Goal: Understand process/instructions: Learn how to perform a task or action

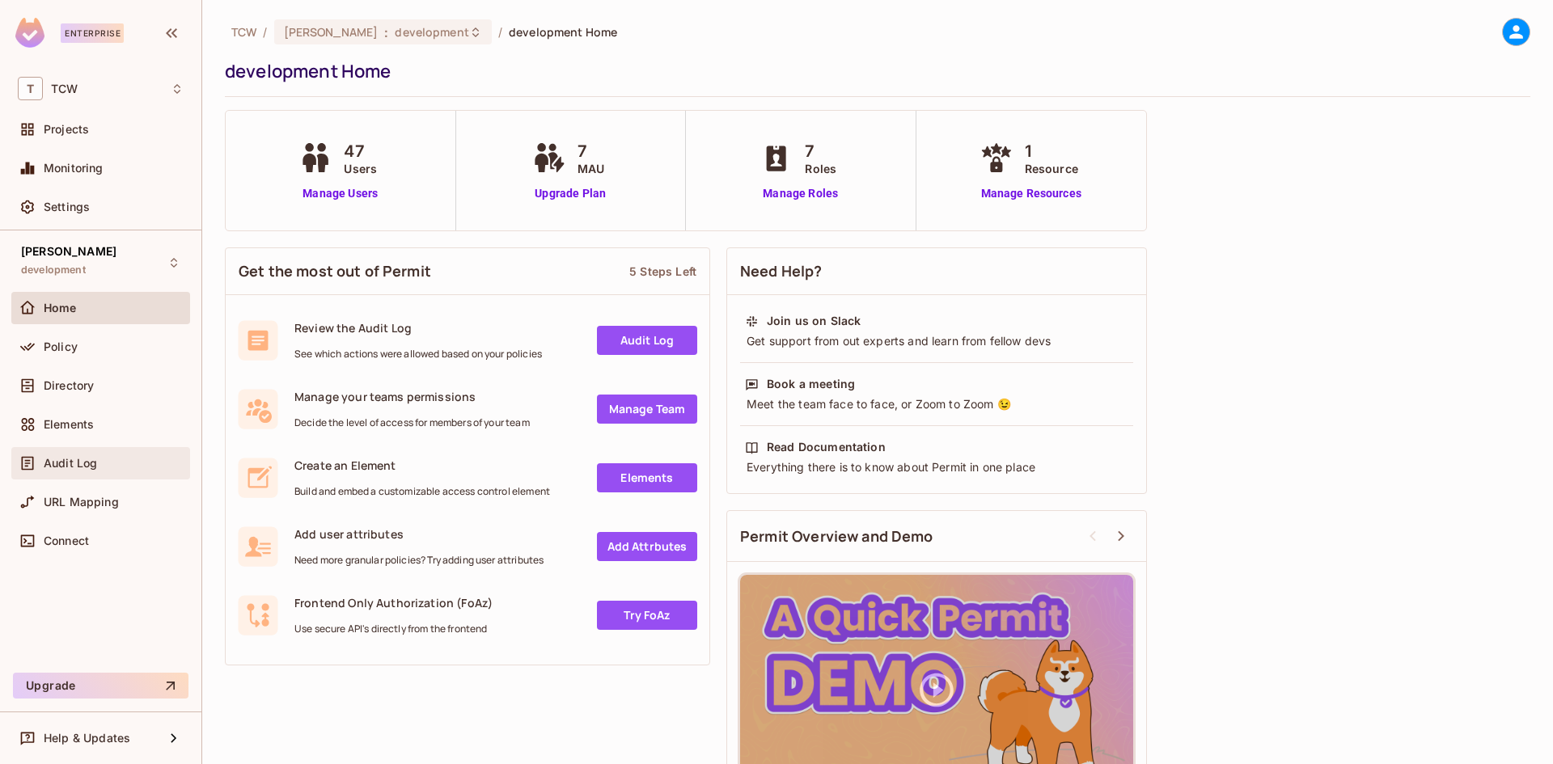
click at [93, 457] on span "Audit Log" at bounding box center [70, 463] width 53 height 13
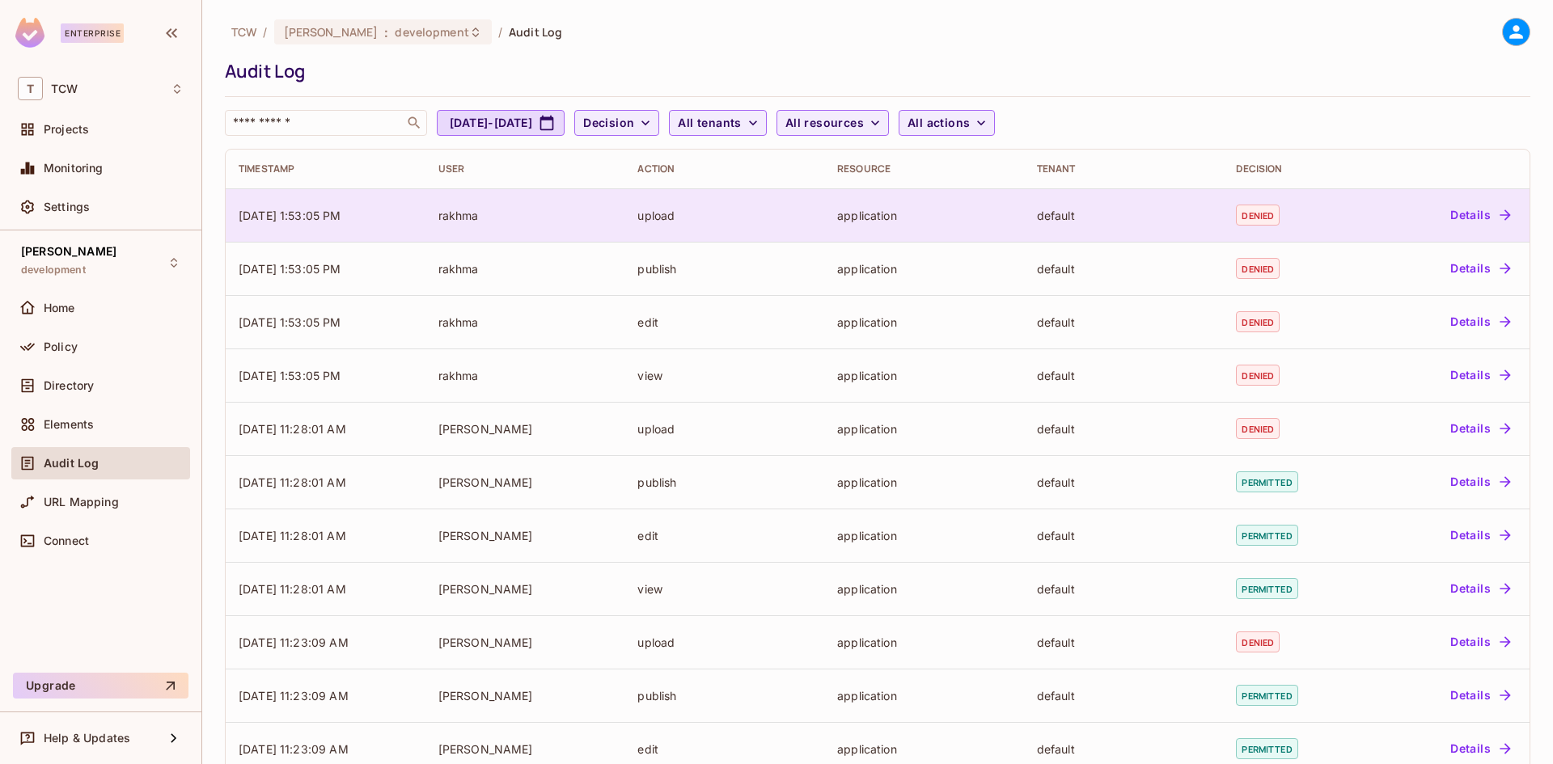
click at [453, 218] on div "rakhma" at bounding box center [525, 215] width 174 height 15
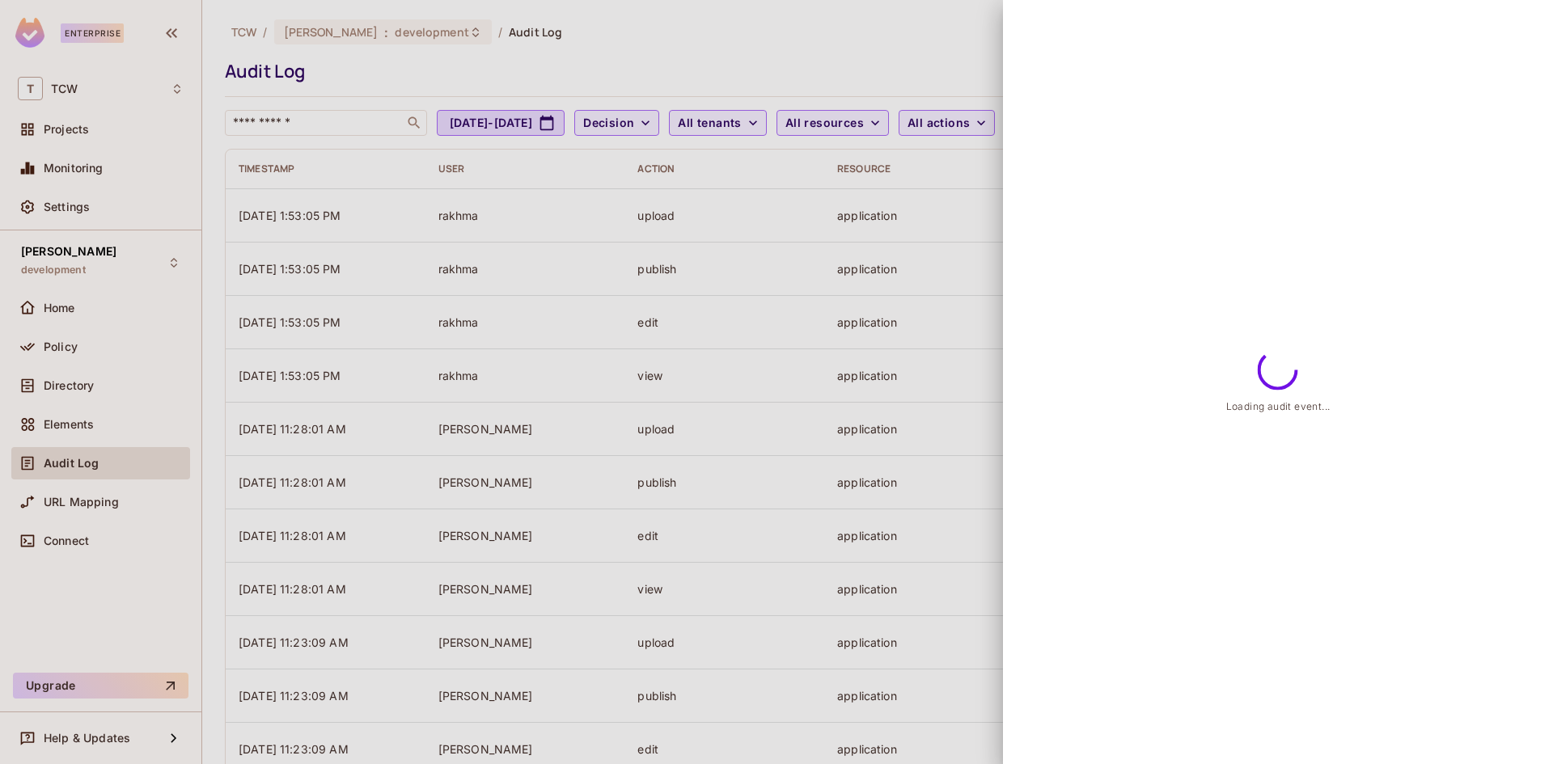
click at [373, 388] on div at bounding box center [776, 382] width 1553 height 764
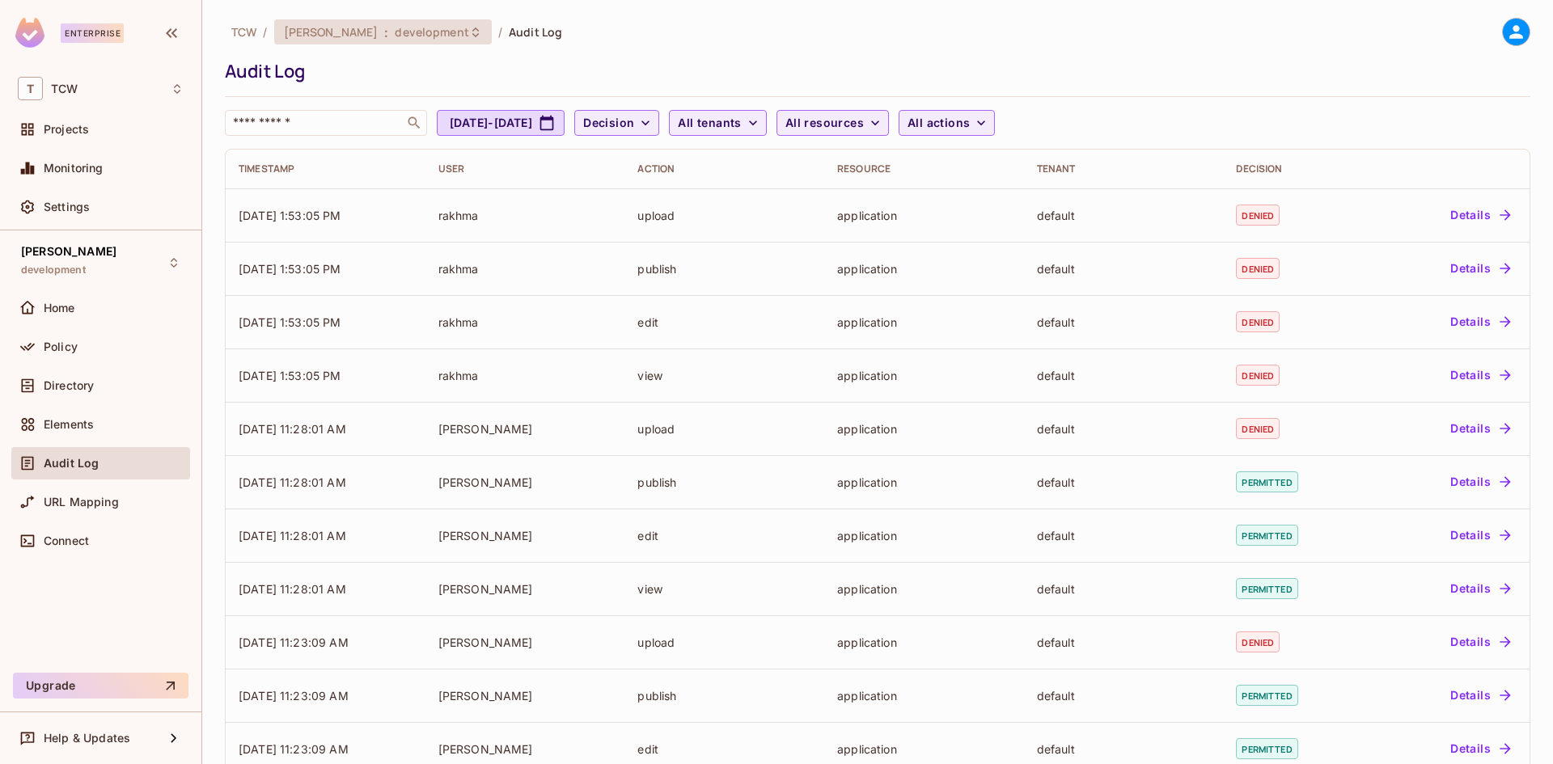
click at [395, 27] on span "development" at bounding box center [432, 31] width 74 height 15
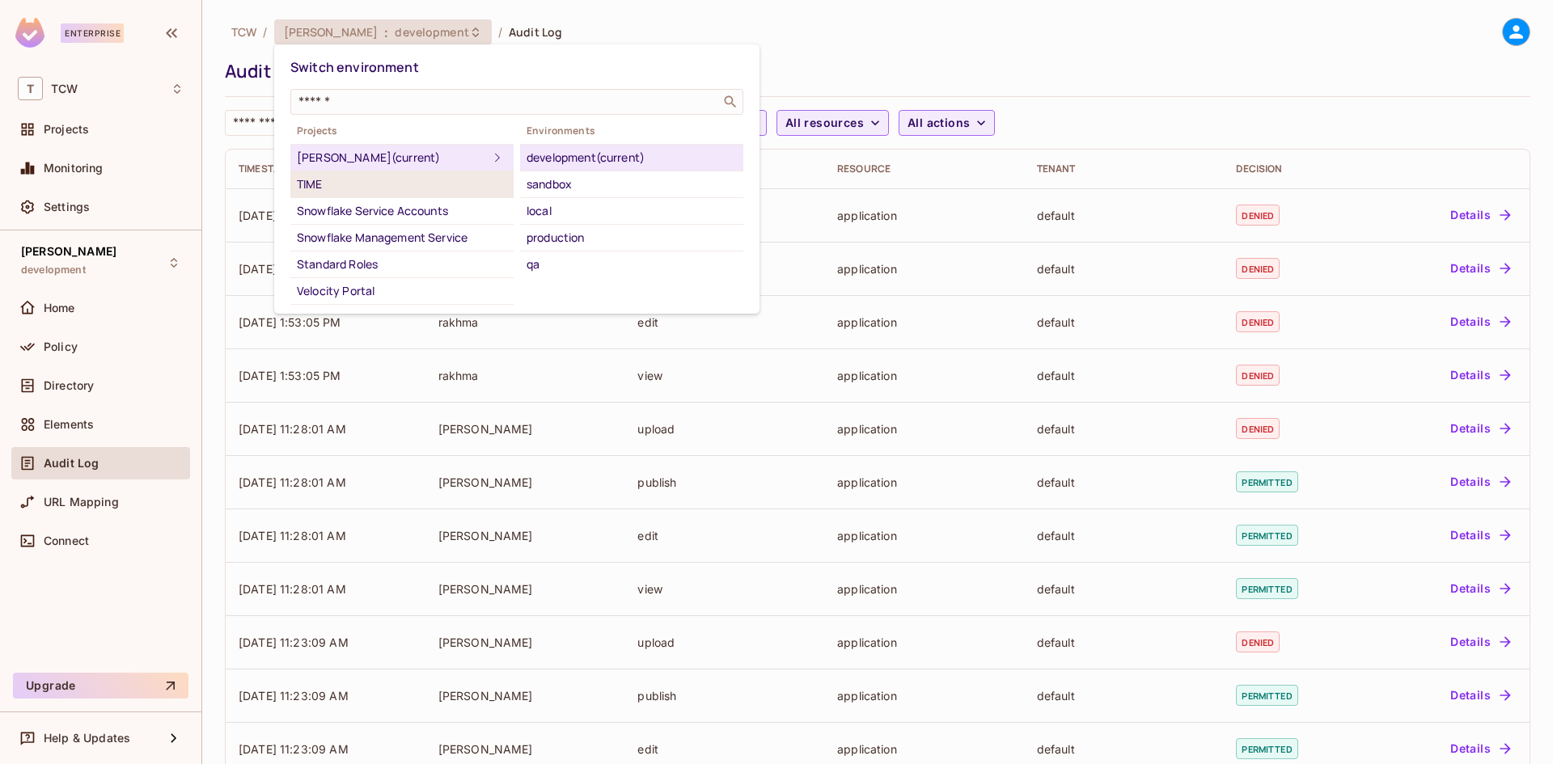
scroll to position [25, 0]
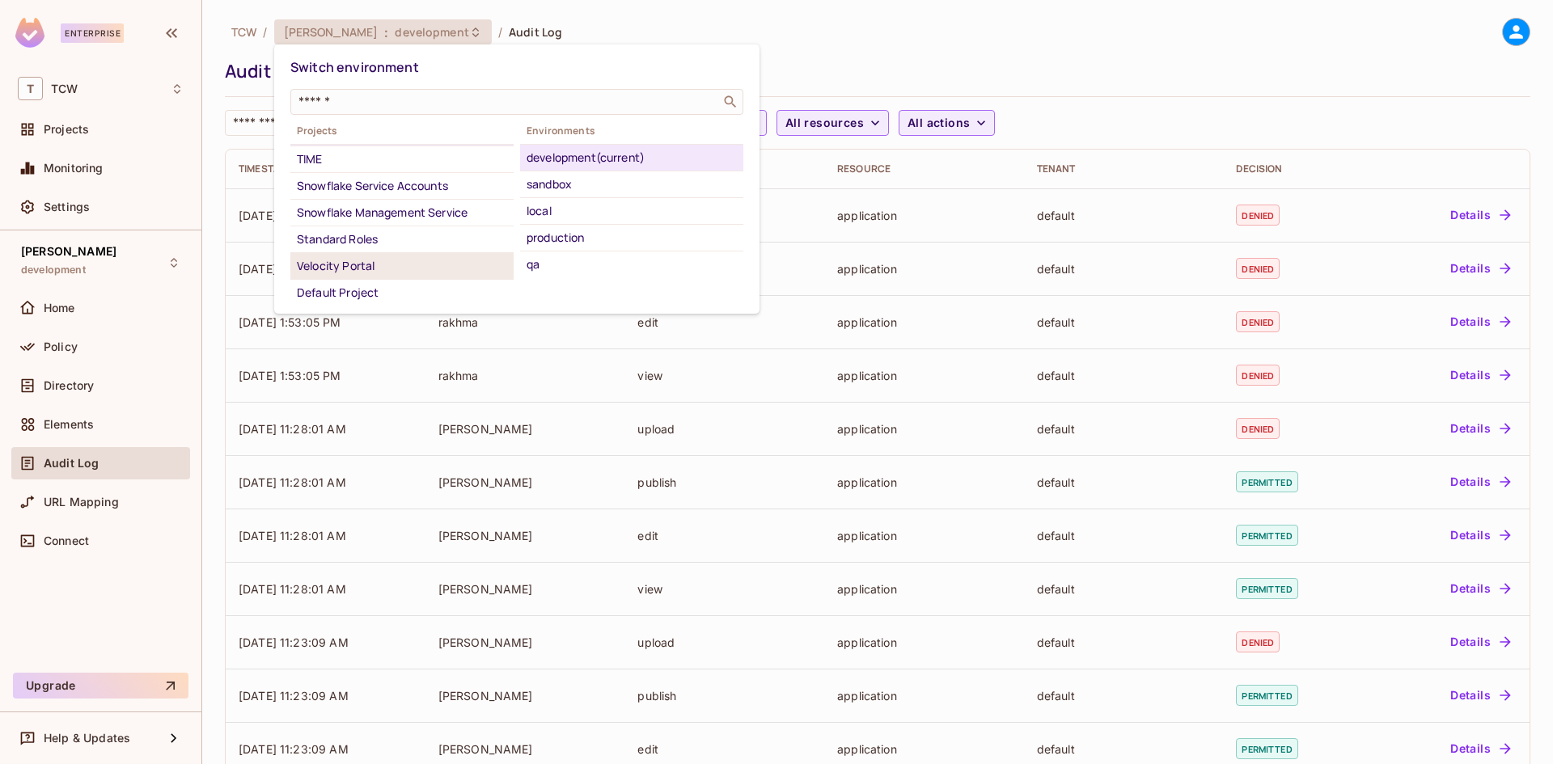
click at [412, 260] on div "Velocity Portal" at bounding box center [402, 265] width 210 height 19
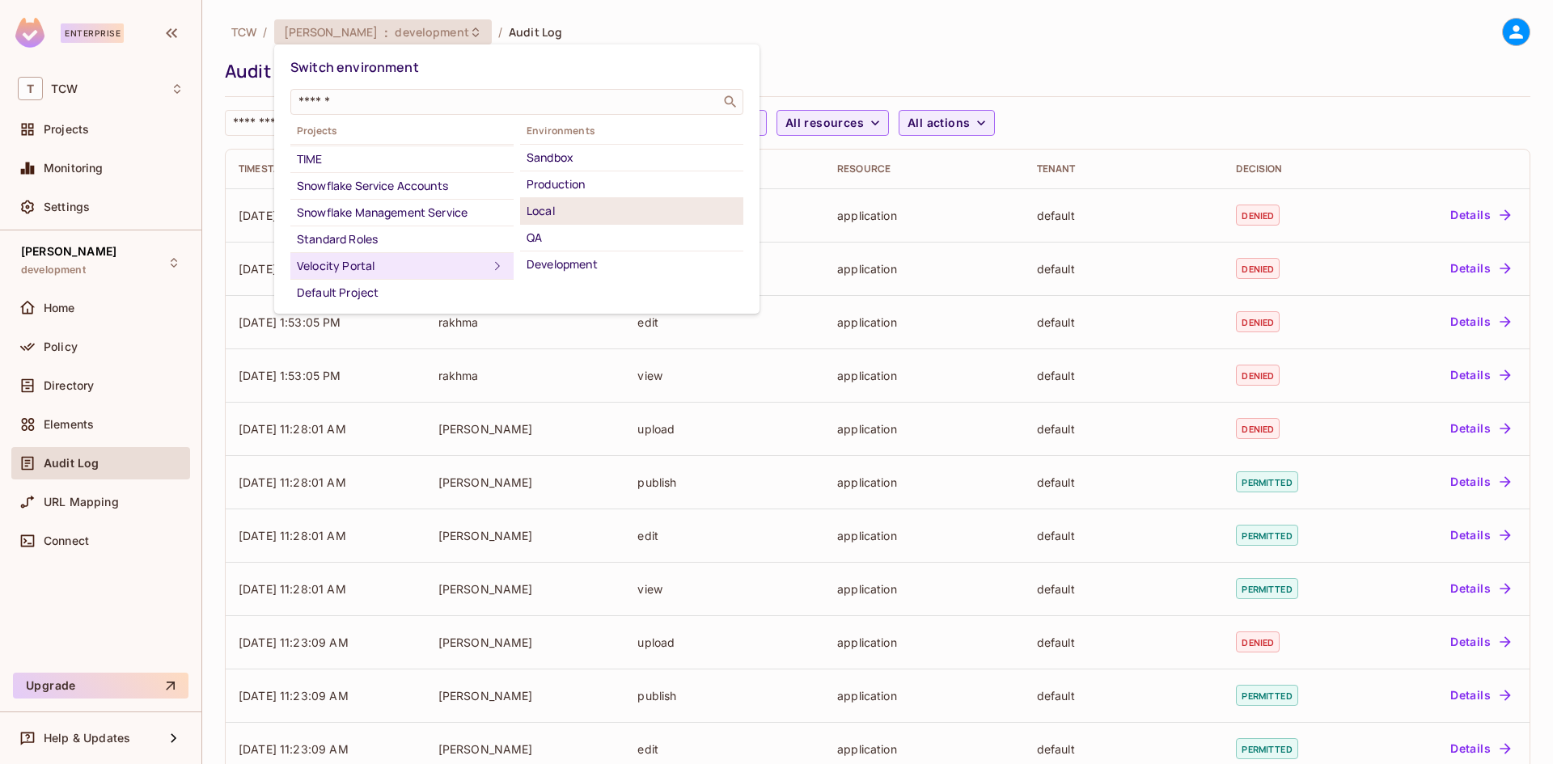
click at [583, 217] on div "Local" at bounding box center [632, 210] width 210 height 19
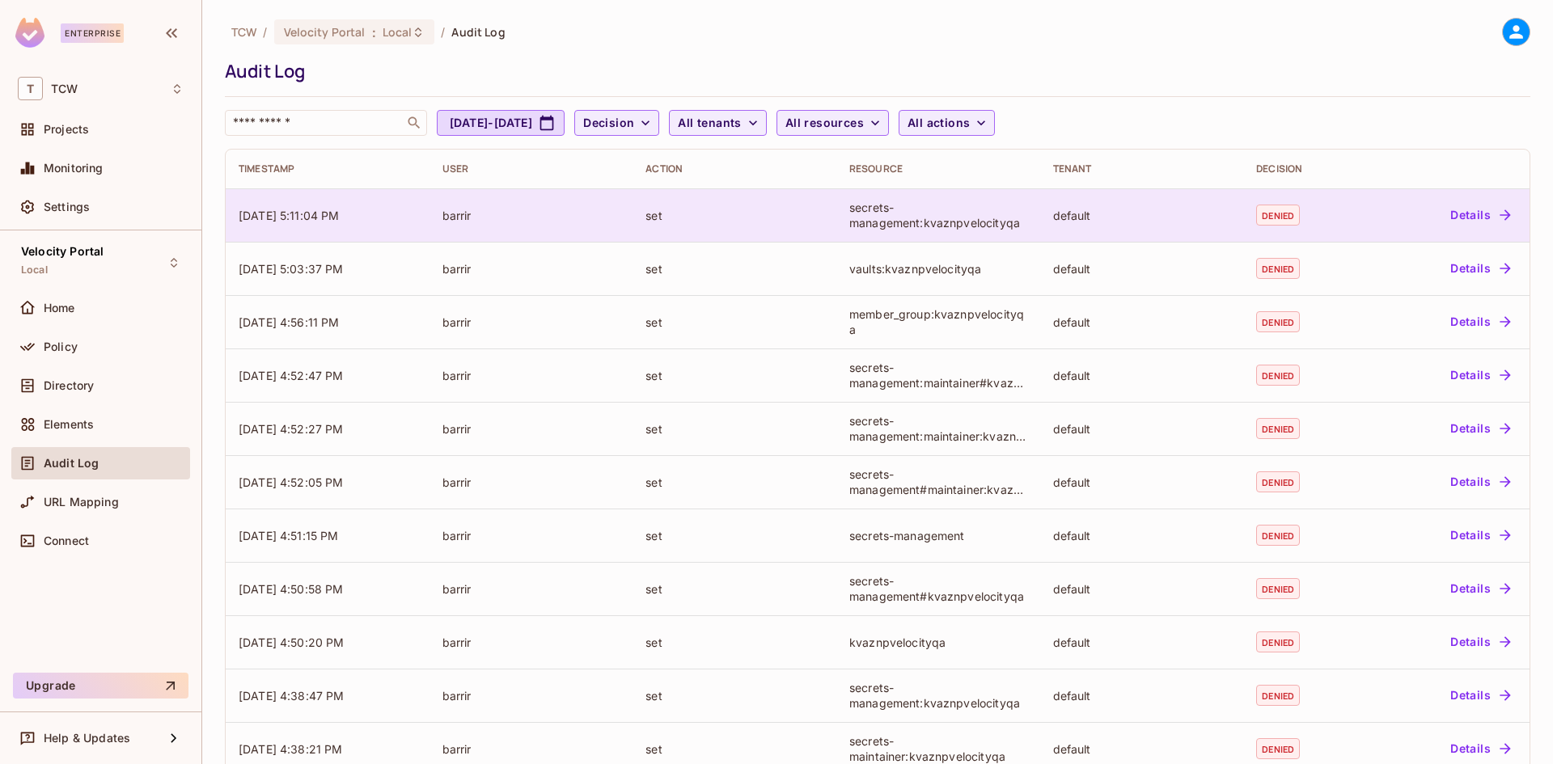
click at [340, 210] on span "[DATE] 5:11:04 PM" at bounding box center [289, 216] width 101 height 14
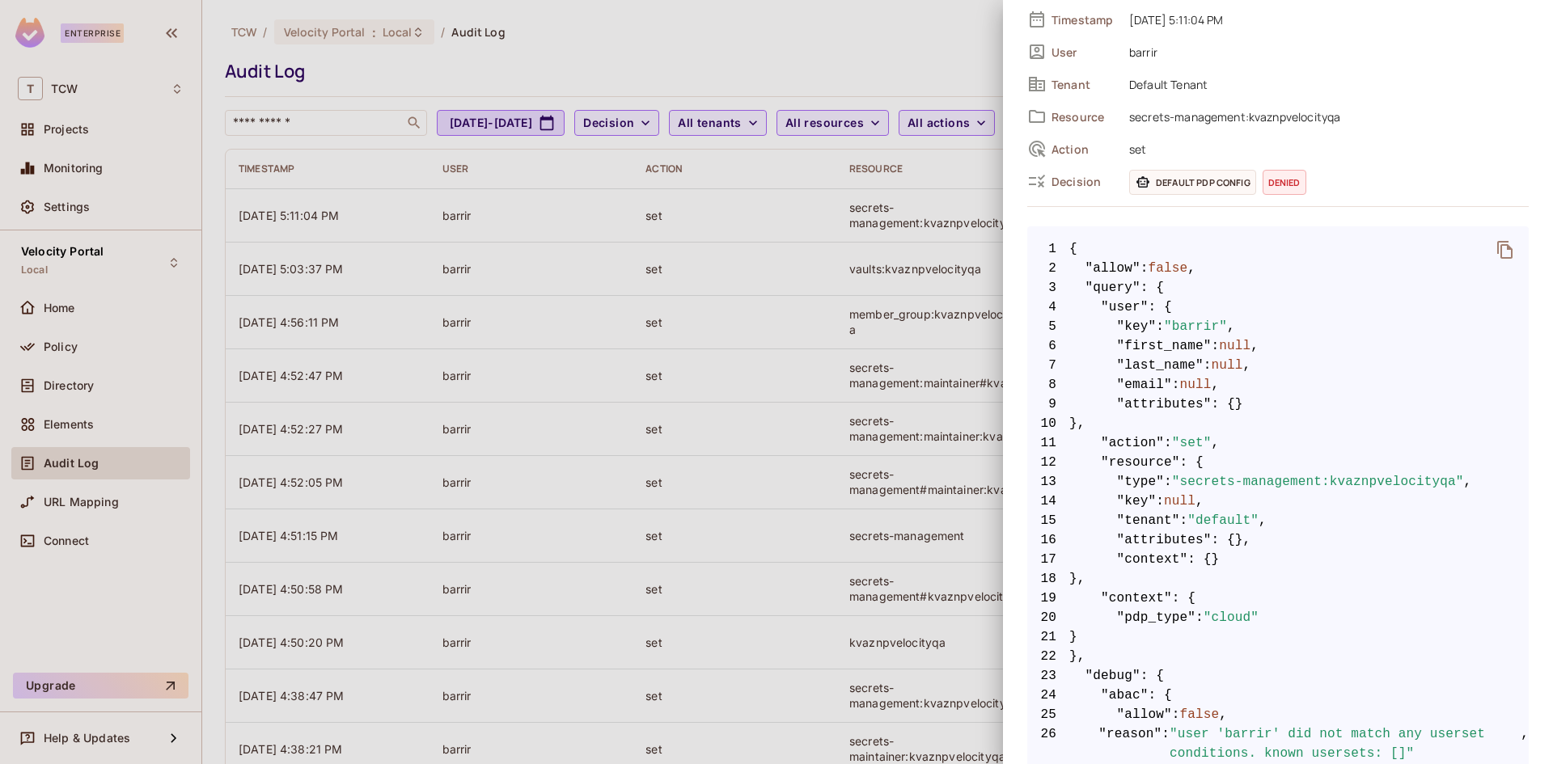
scroll to position [337, 0]
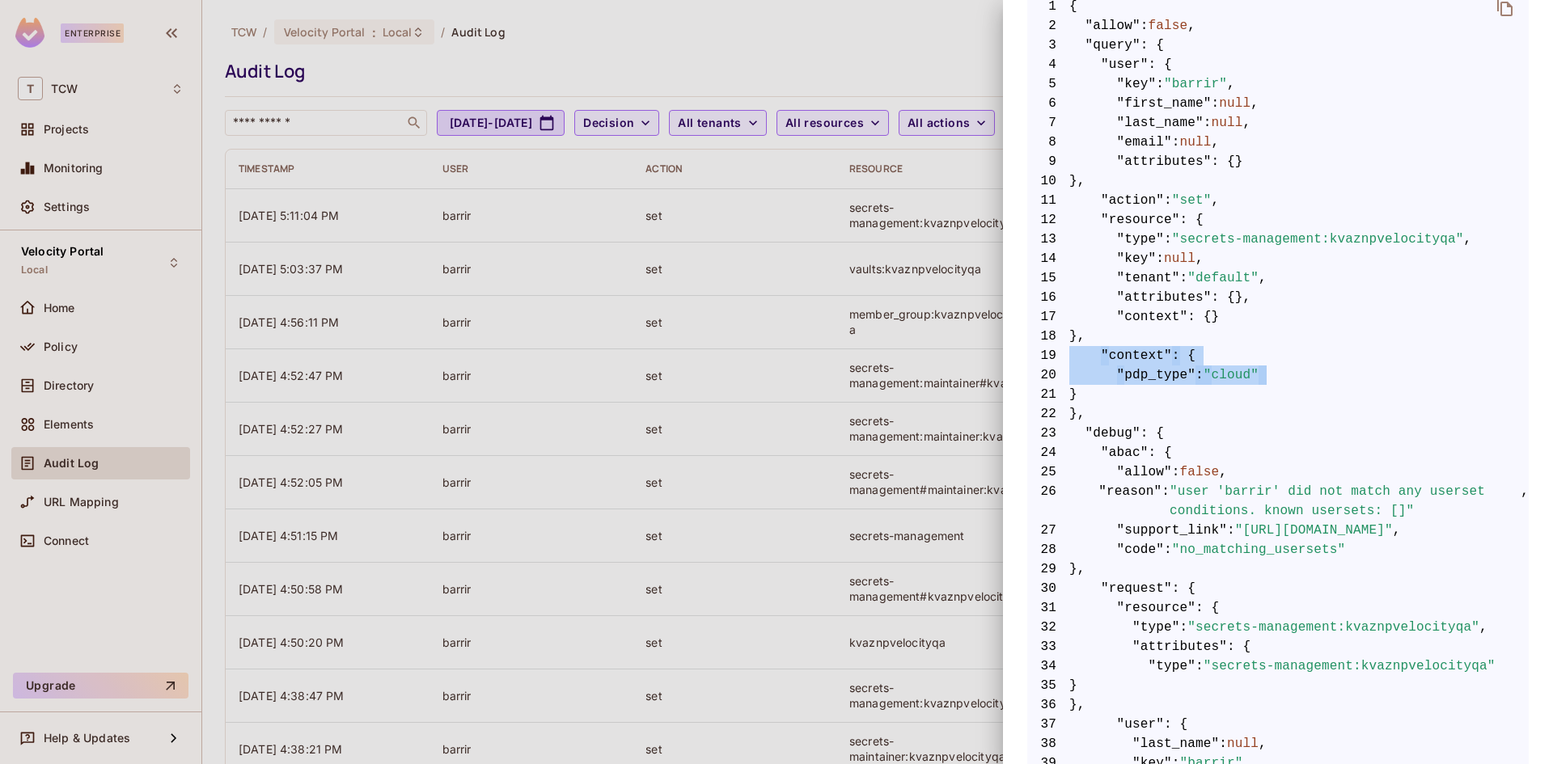
drag, startPoint x: 1139, startPoint y: 396, endPoint x: 1065, endPoint y: 357, distance: 83.2
click at [1065, 357] on code "1 { 2 "allow" : false , 3 "query" : { 4 "user" : { 5 "key" : "barrir" , 6 "firs…" at bounding box center [1278, 744] width 502 height 1495
copy code ""context" : { 20 "pdp_type" : "cloud" 21"
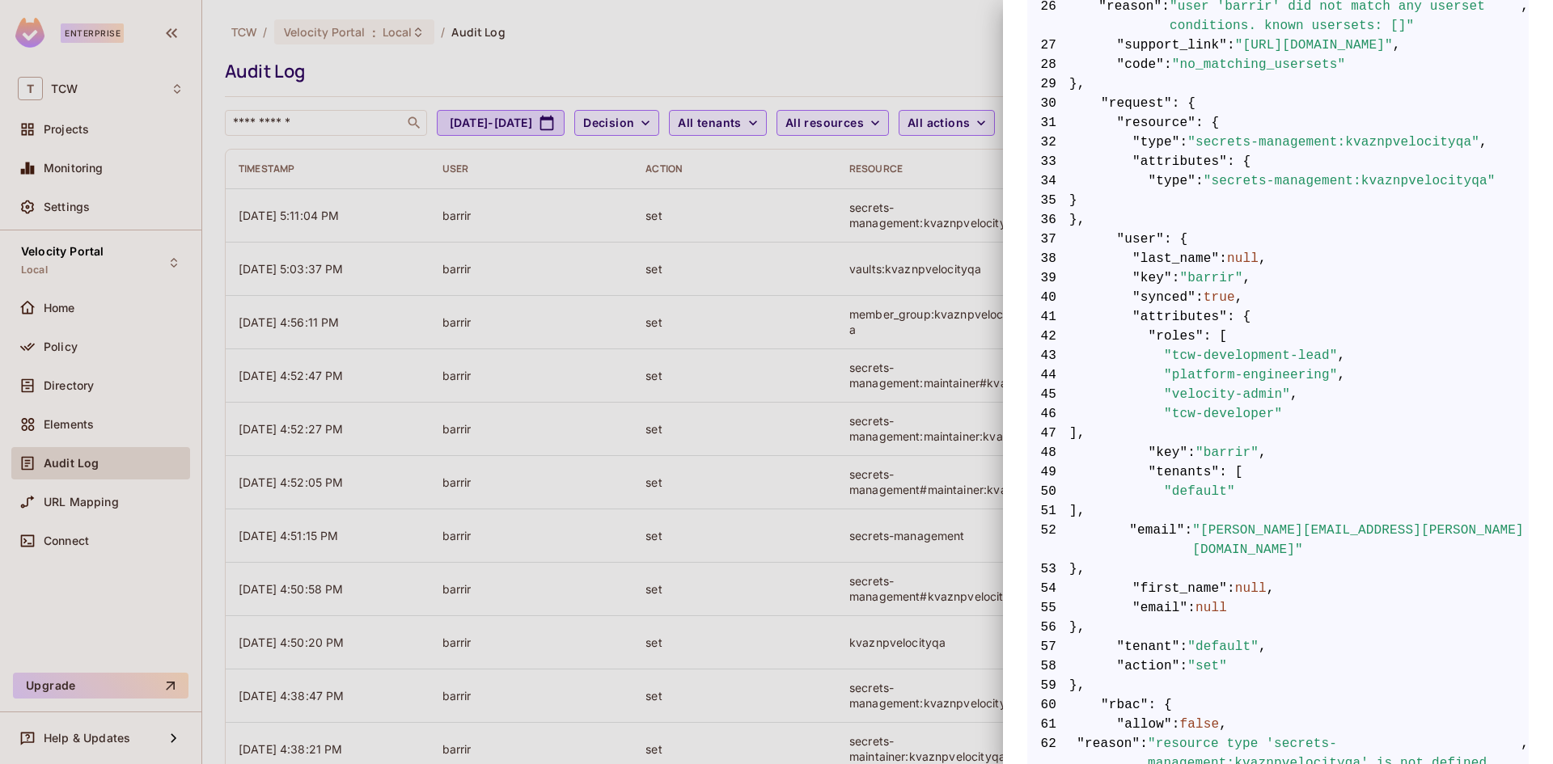
scroll to position [1065, 0]
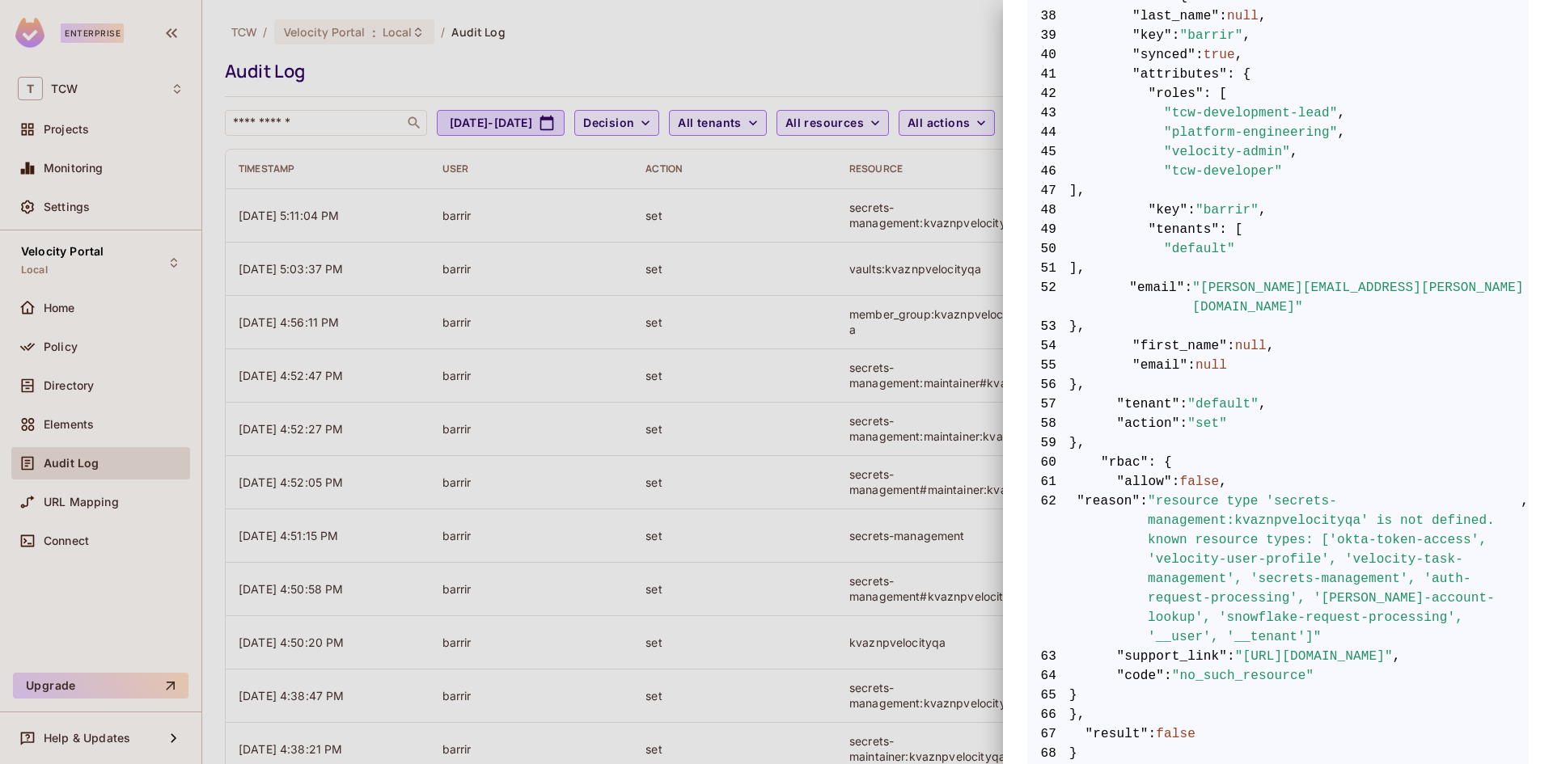
click at [191, 418] on div at bounding box center [776, 382] width 1553 height 764
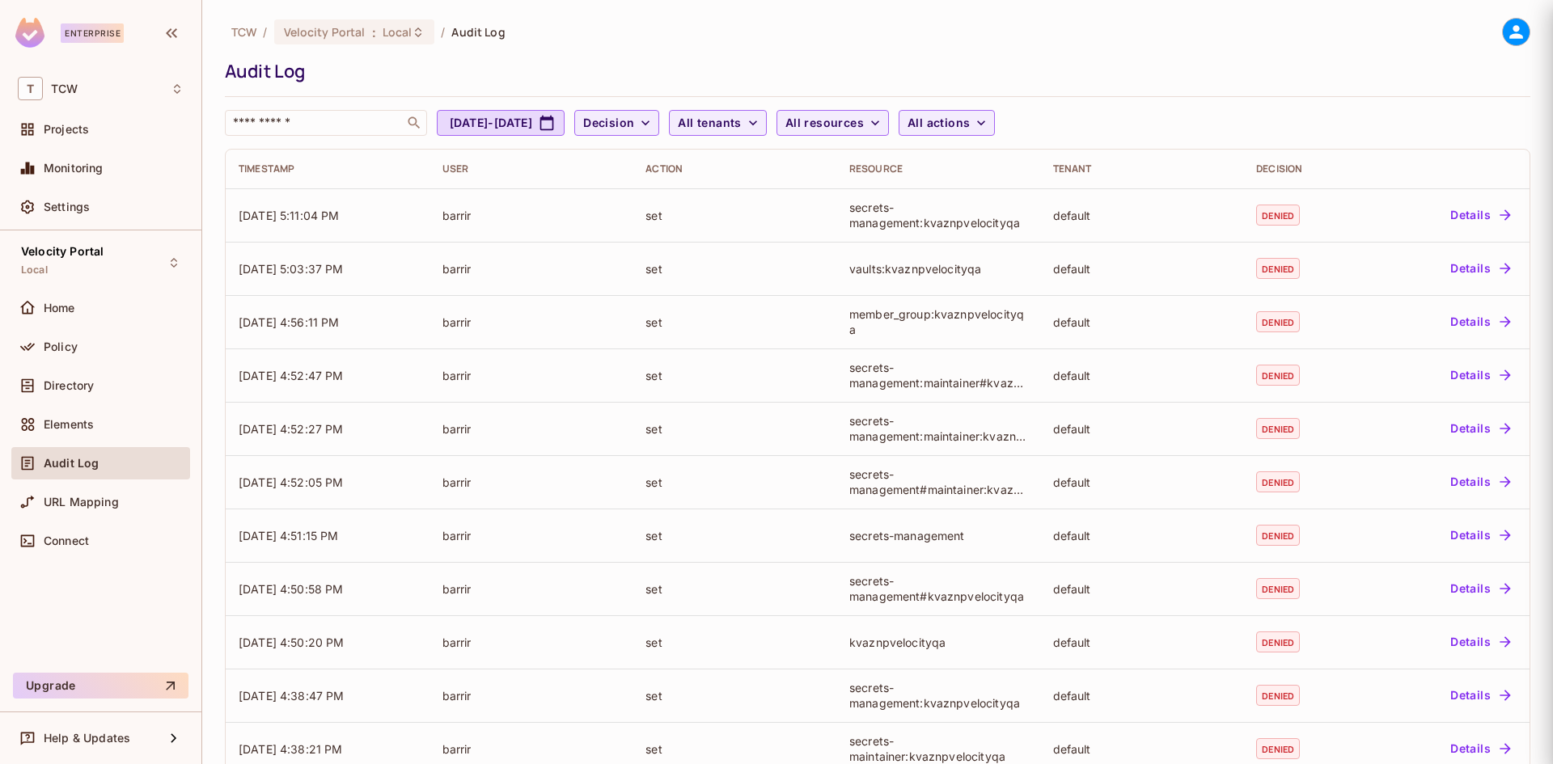
scroll to position [0, 0]
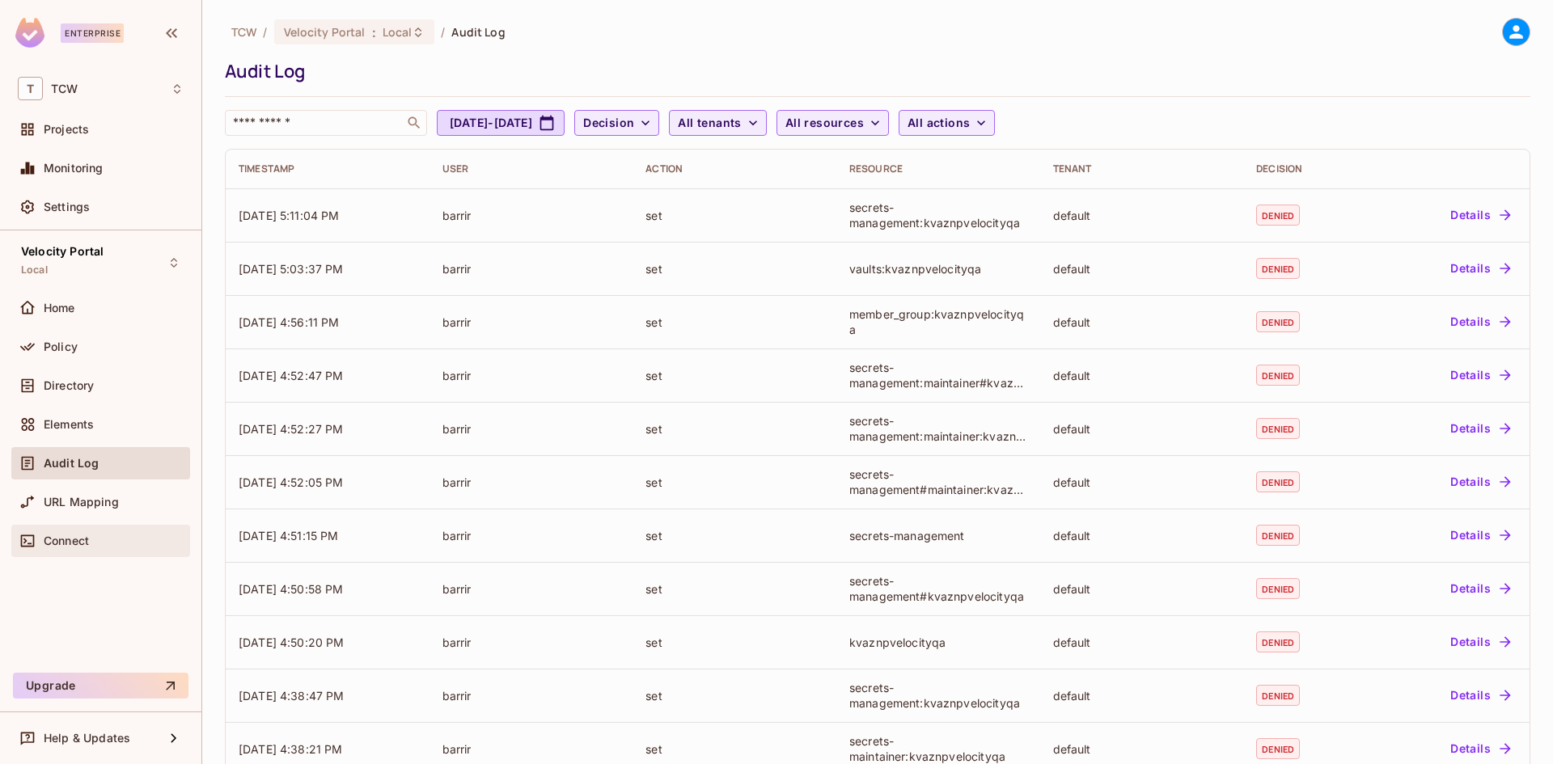
click at [107, 530] on div "Connect" at bounding box center [100, 541] width 179 height 32
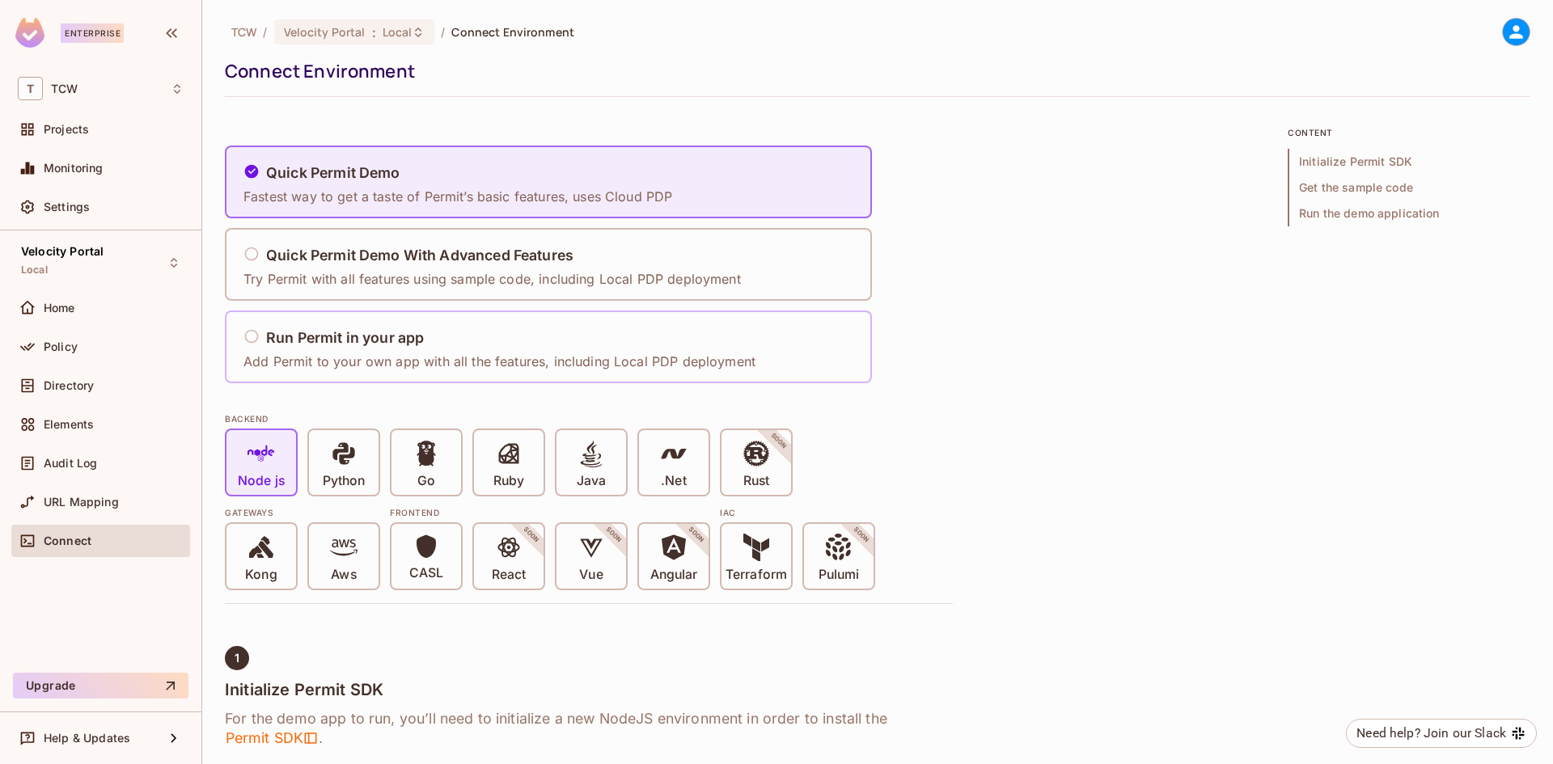
click at [367, 342] on h5 "Run Permit in your app" at bounding box center [345, 338] width 158 height 16
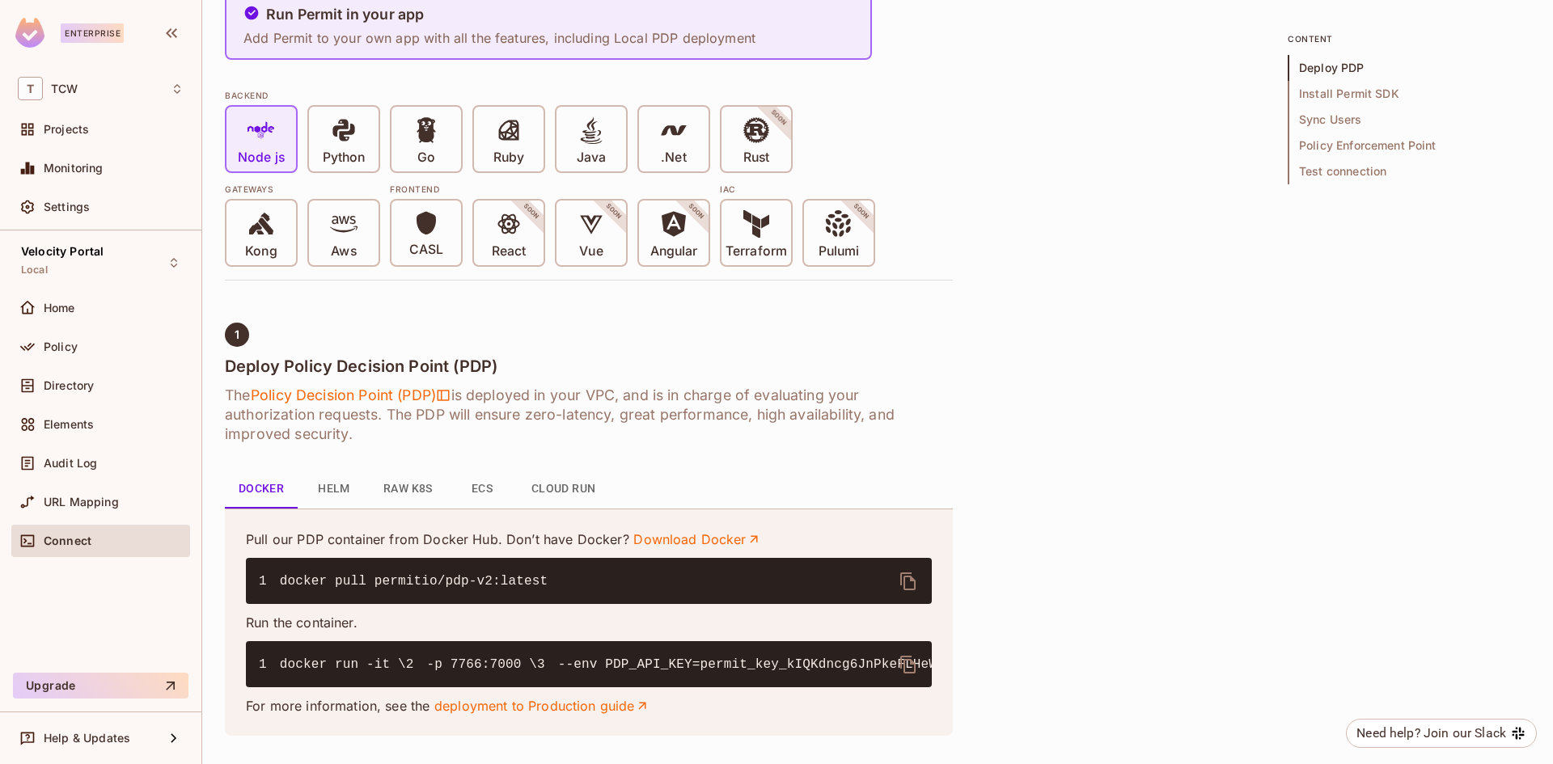
scroll to position [647, 0]
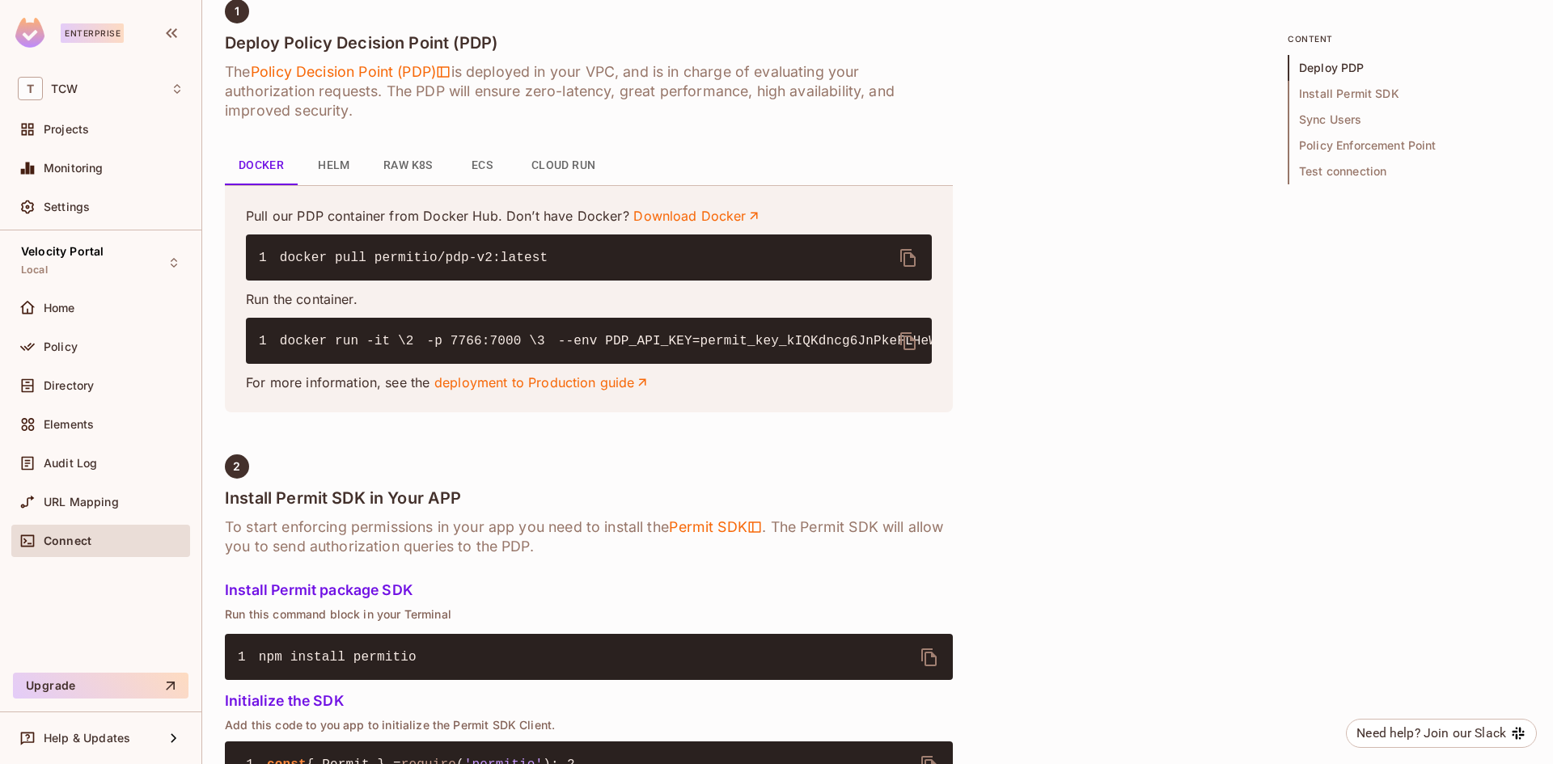
click at [913, 339] on icon "delete" at bounding box center [907, 341] width 15 height 18
drag, startPoint x: 506, startPoint y: 430, endPoint x: 269, endPoint y: 330, distance: 257.4
click at [269, 330] on pre "1 docker run -it \ 2 -p 7766:7000 \ 3 --env PDP_API_KEY=permit_key_kIQKdncg6JnP…" at bounding box center [589, 341] width 686 height 46
copy code "docker run -it \ 2 -p 7766:7000 \ 3 --env PDP_API_KEY=permit_key_kIQKdncg6JnPke…"
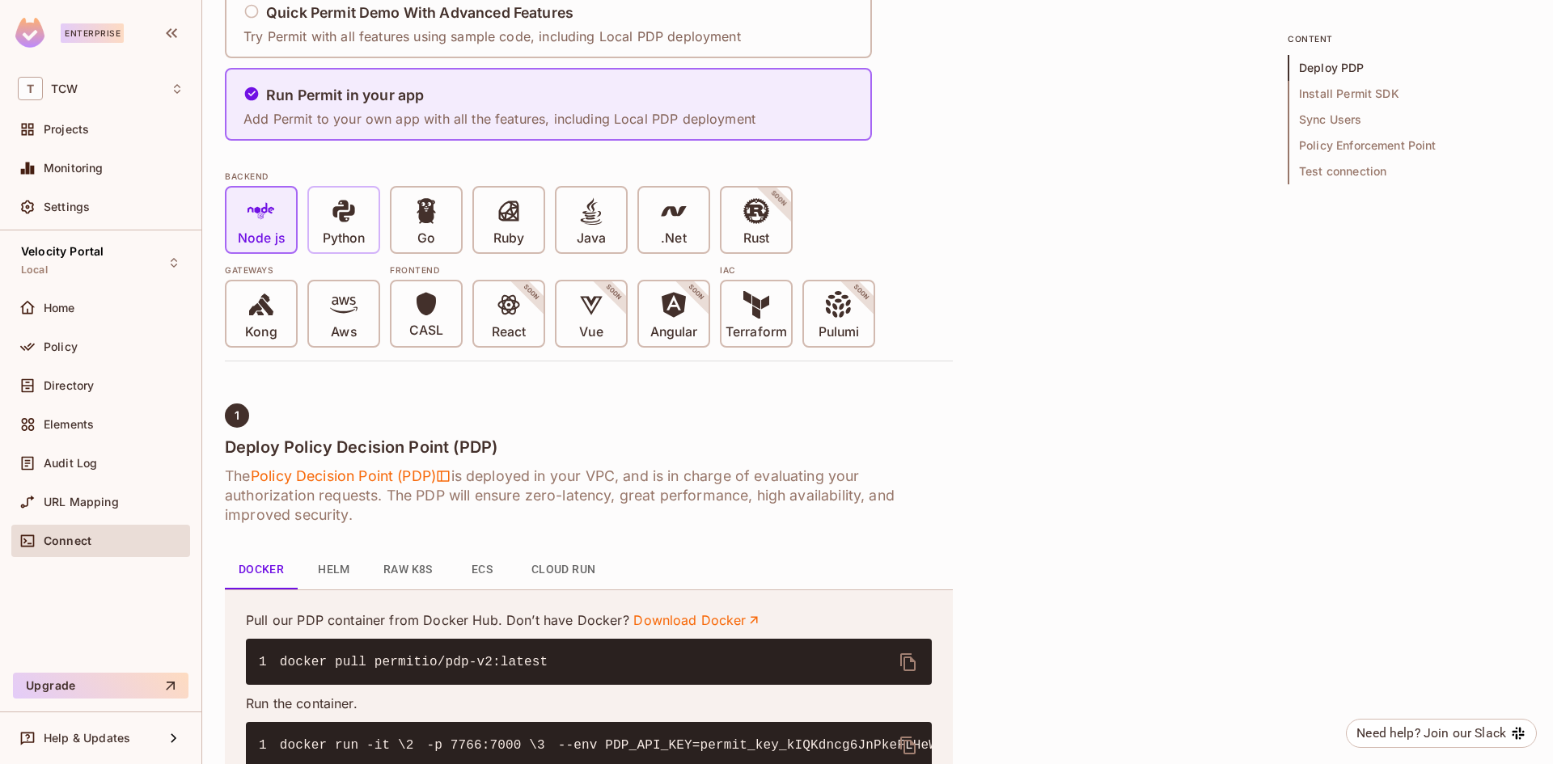
drag, startPoint x: 359, startPoint y: 229, endPoint x: 373, endPoint y: 230, distance: 13.8
click at [359, 229] on span "Python" at bounding box center [344, 221] width 42 height 49
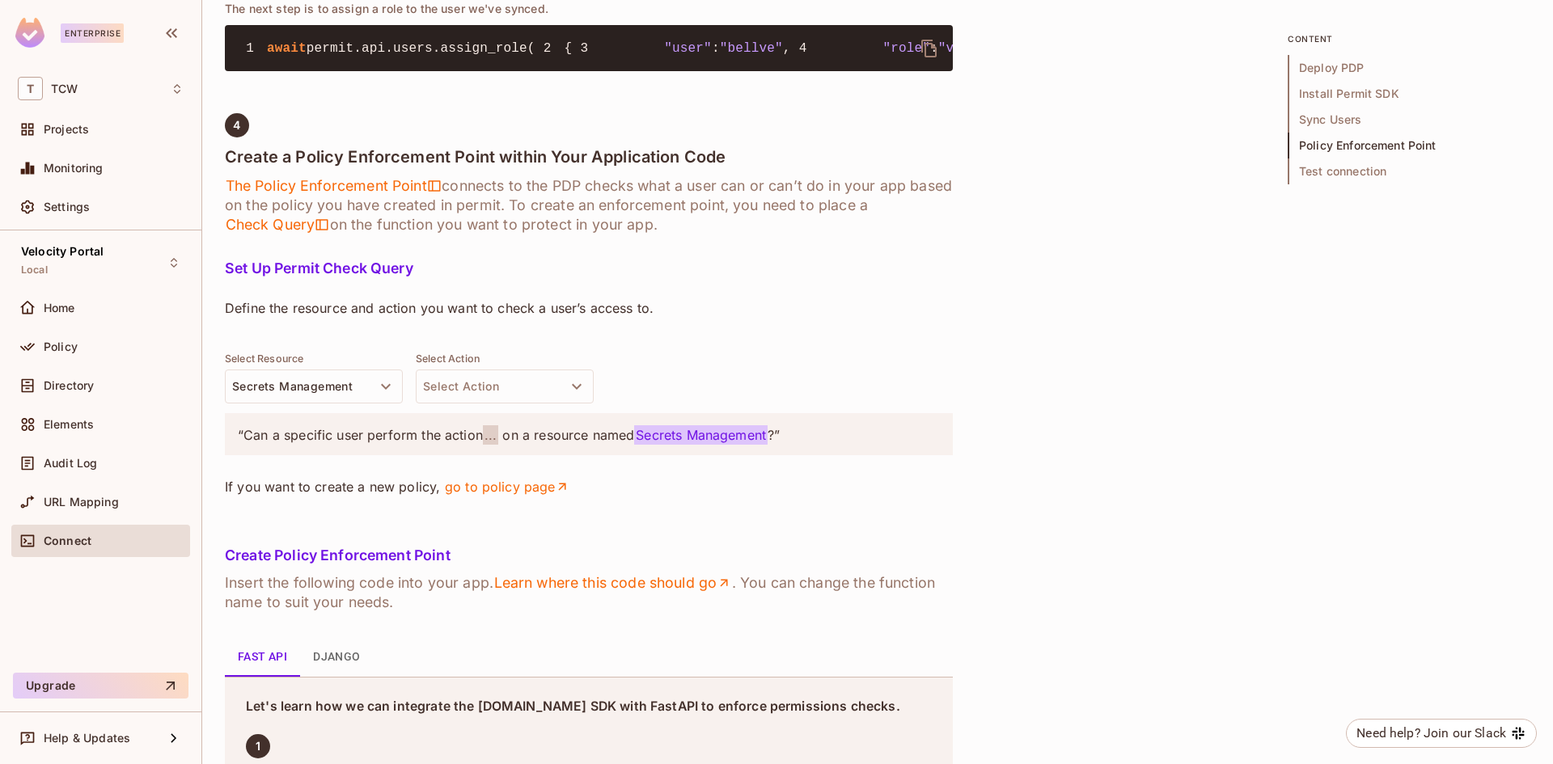
scroll to position [1861, 0]
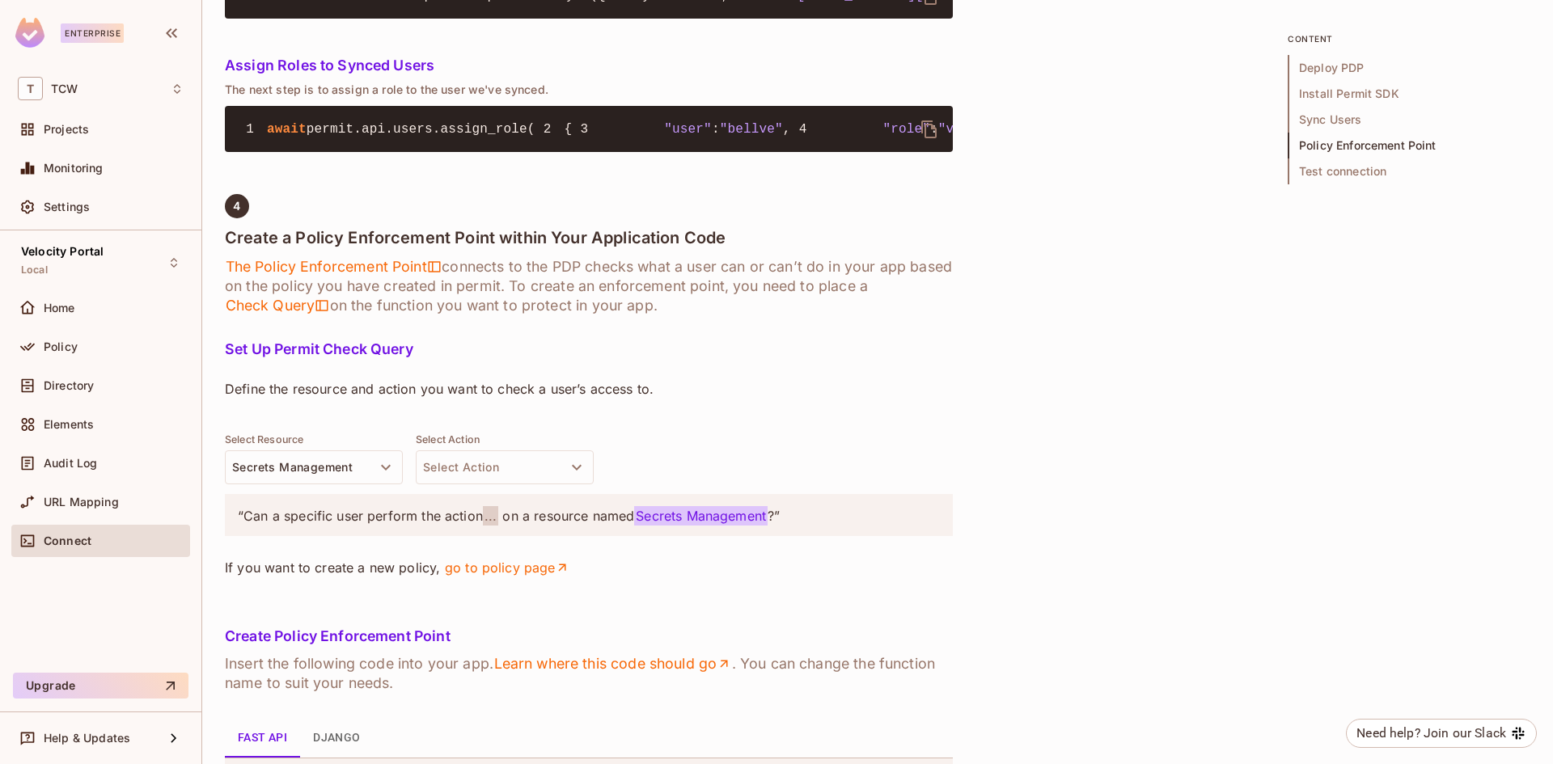
drag, startPoint x: 384, startPoint y: 232, endPoint x: 226, endPoint y: 155, distance: 176.6
copy code "user: UserRead = await permit.api.users.sync({ 2 key: 'bellve' , 3 email: [EMAI…"
